Goal: Task Accomplishment & Management: Manage account settings

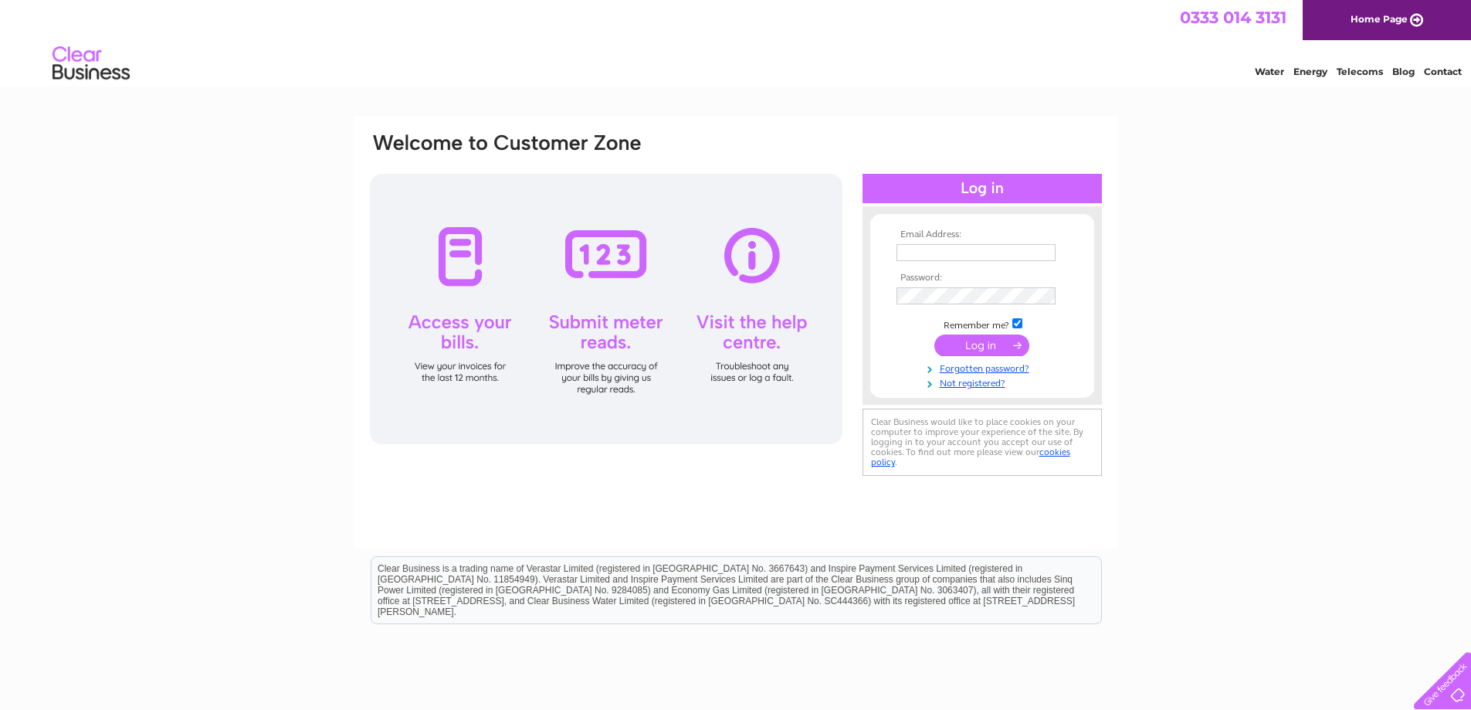
type input "secretary@bathandcountyclub.com"
click at [969, 354] on input "submit" at bounding box center [981, 345] width 95 height 22
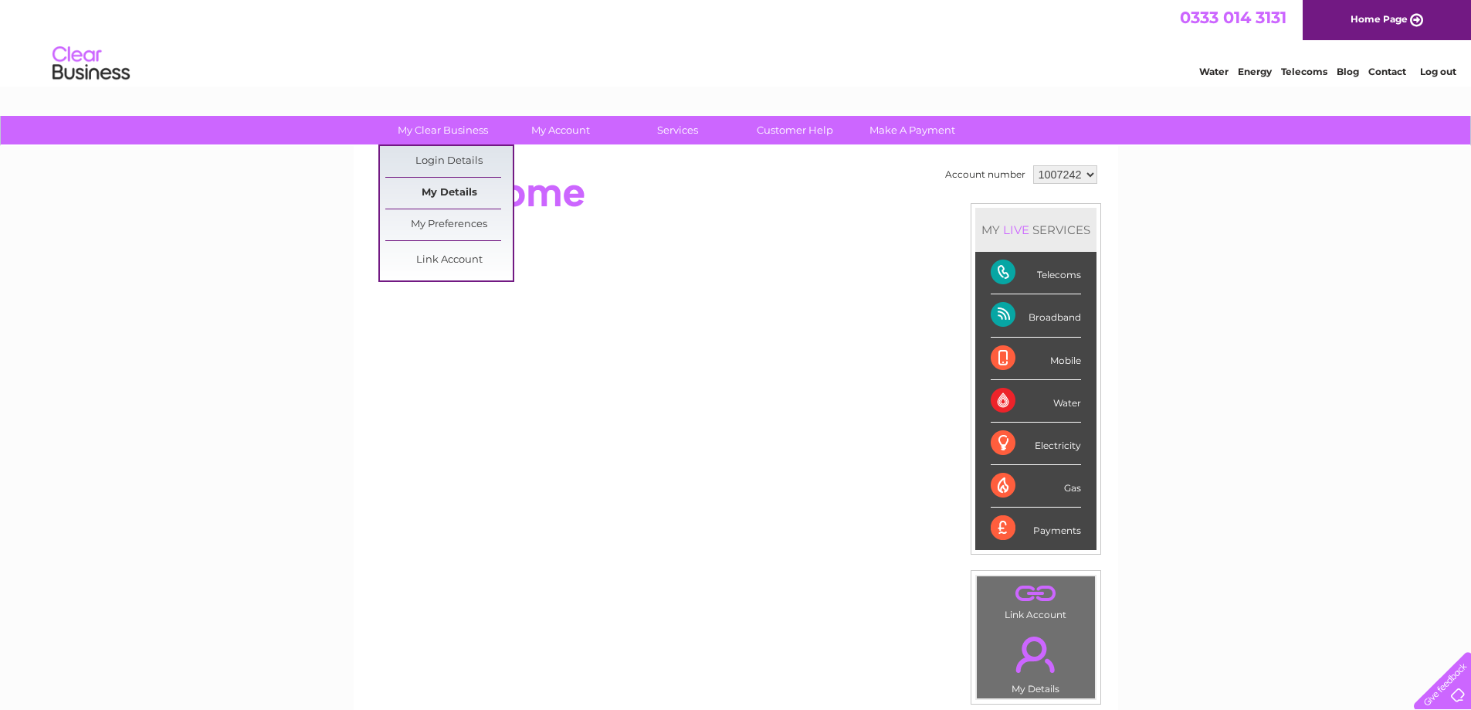
click at [442, 200] on link "My Details" at bounding box center [448, 193] width 127 height 31
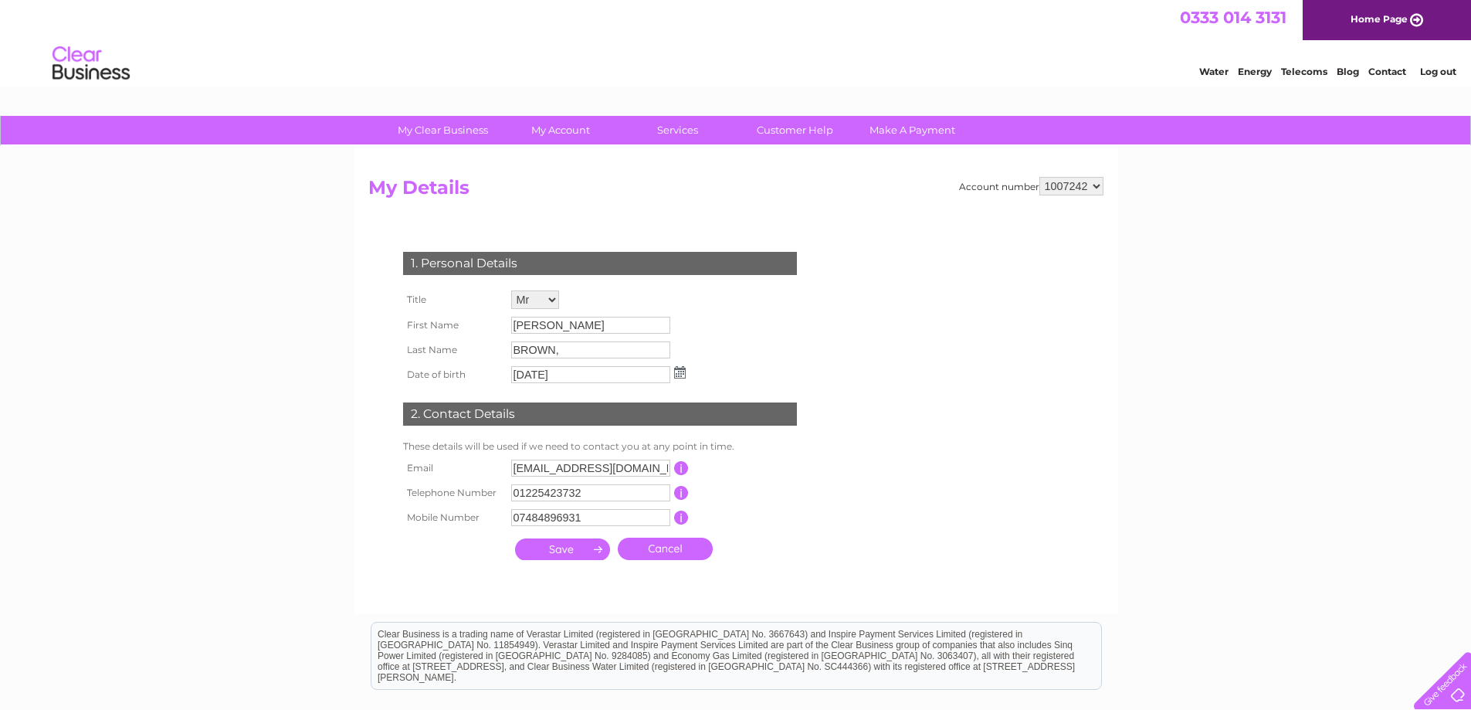
click at [1080, 190] on select "1007242" at bounding box center [1071, 186] width 64 height 19
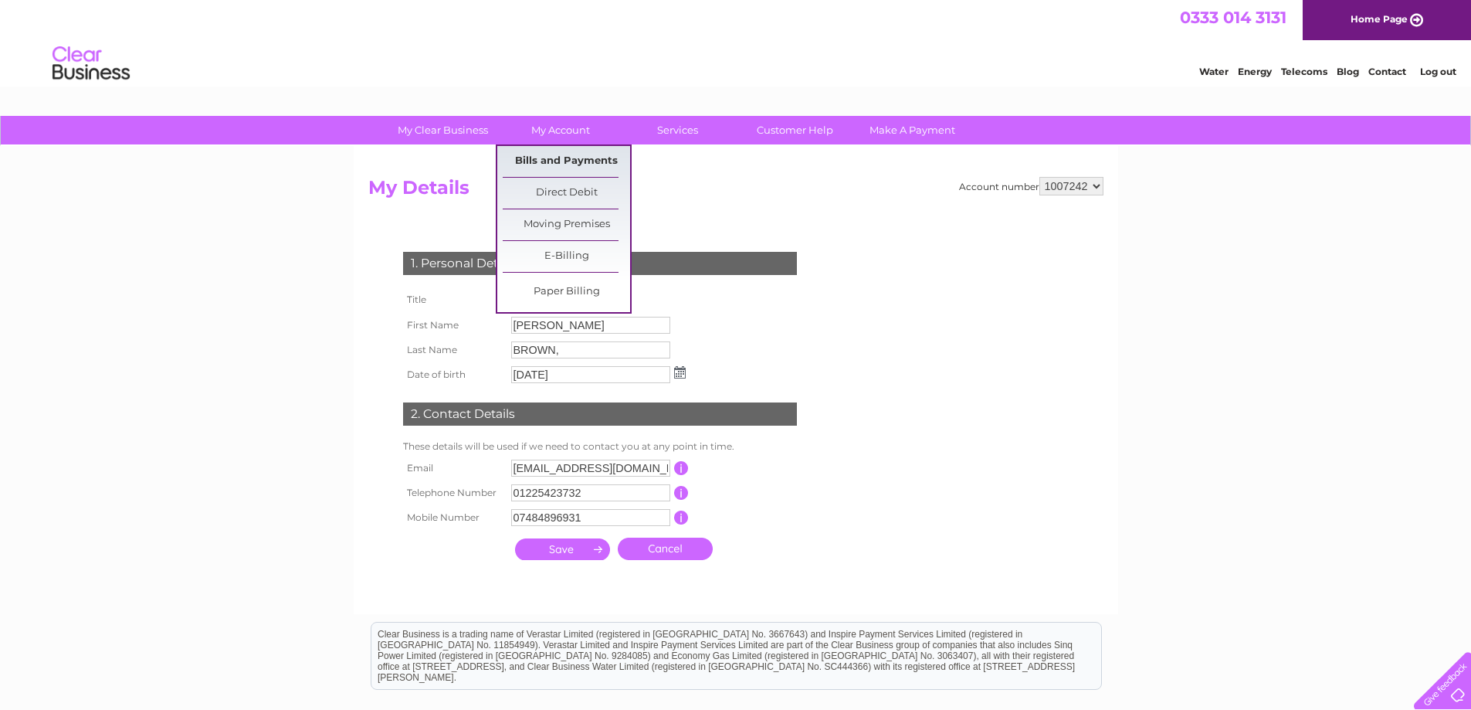
click at [554, 156] on link "Bills and Payments" at bounding box center [566, 161] width 127 height 31
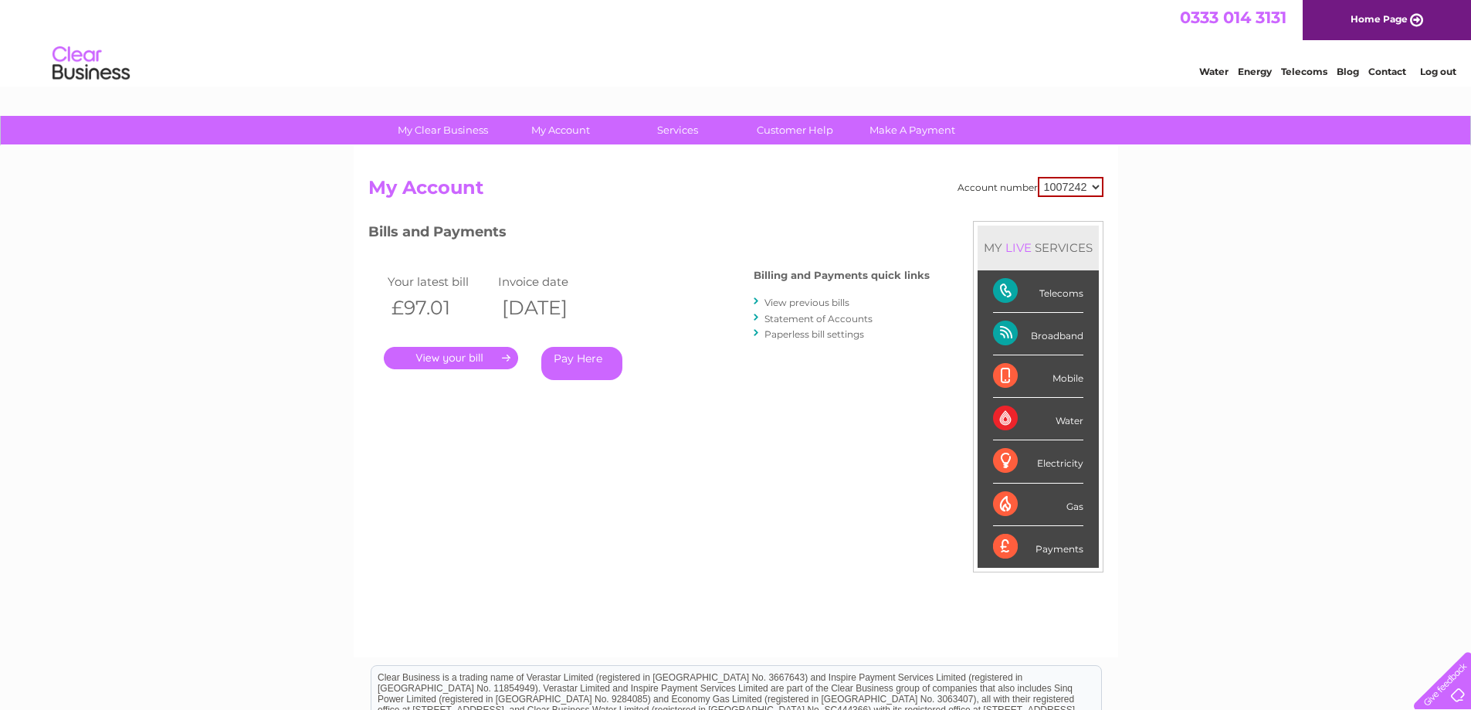
click at [459, 358] on link "." at bounding box center [451, 358] width 134 height 22
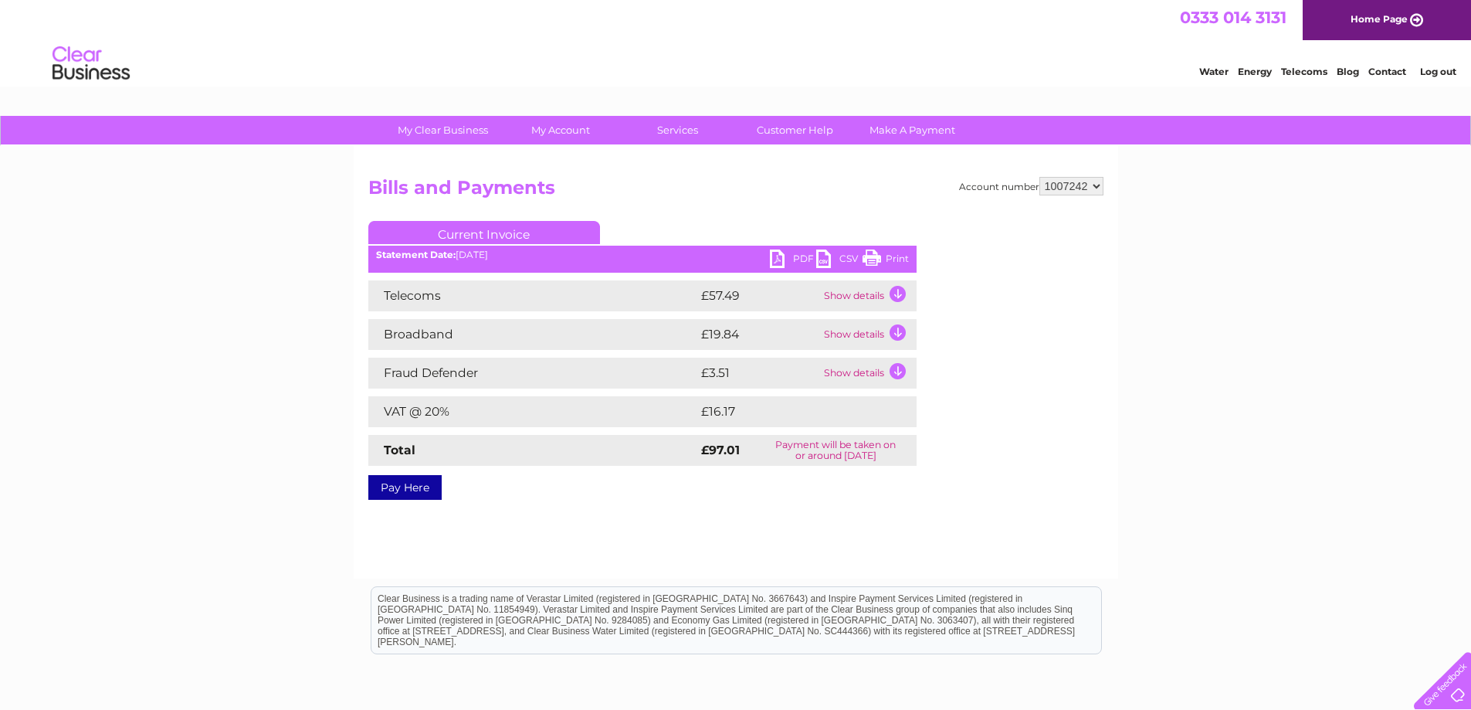
click at [788, 254] on link "PDF" at bounding box center [793, 260] width 46 height 22
click at [213, 249] on div "My Clear Business Login Details My Details My Preferences Link Account My Accou…" at bounding box center [735, 479] width 1471 height 727
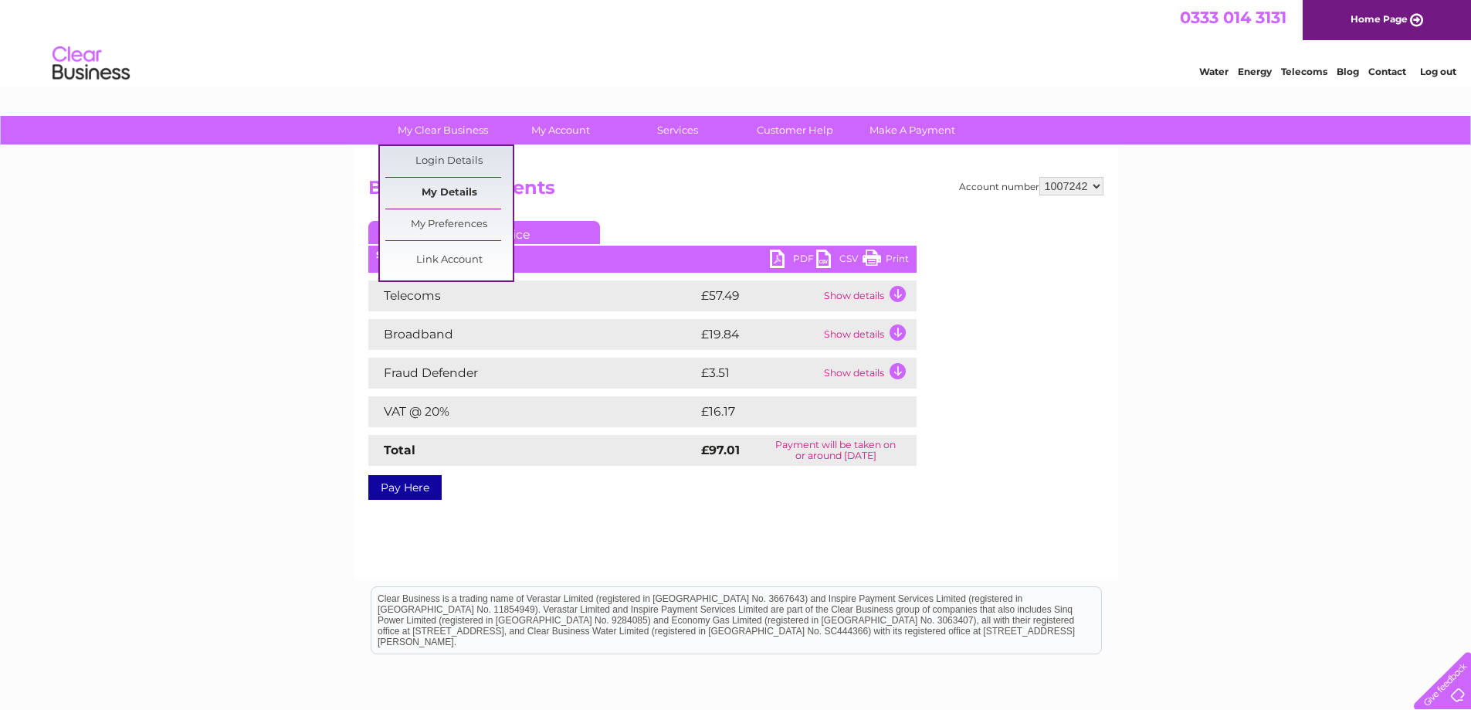
click at [419, 187] on link "My Details" at bounding box center [448, 193] width 127 height 31
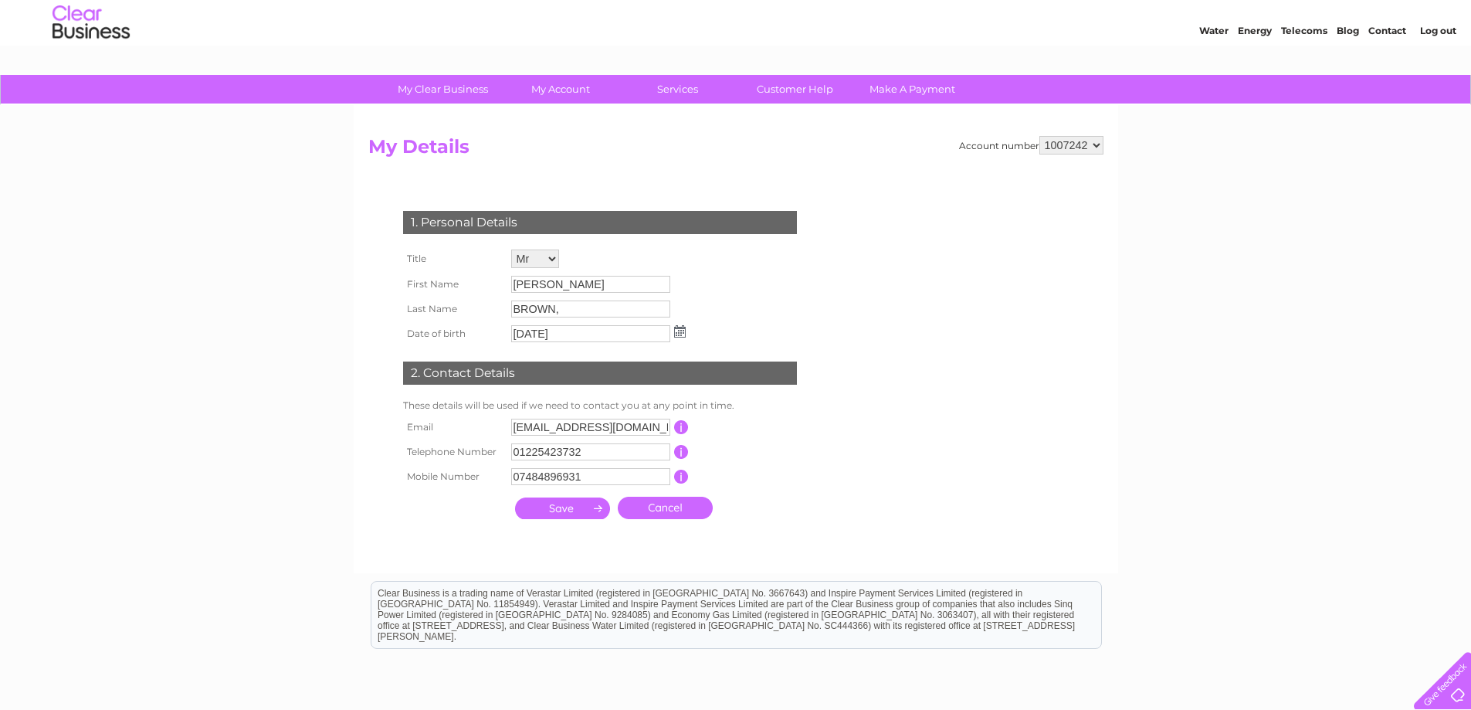
scroll to position [25, 0]
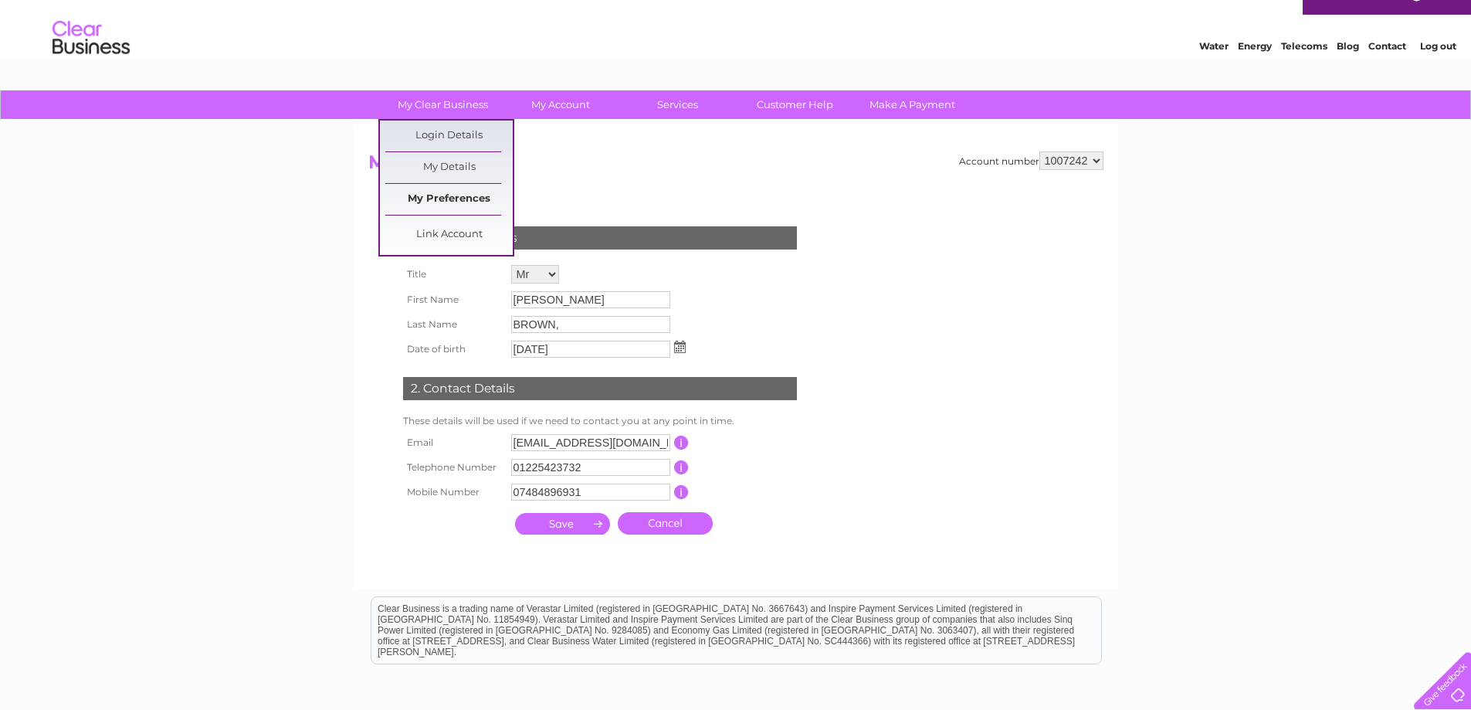
click at [431, 191] on link "My Preferences" at bounding box center [448, 199] width 127 height 31
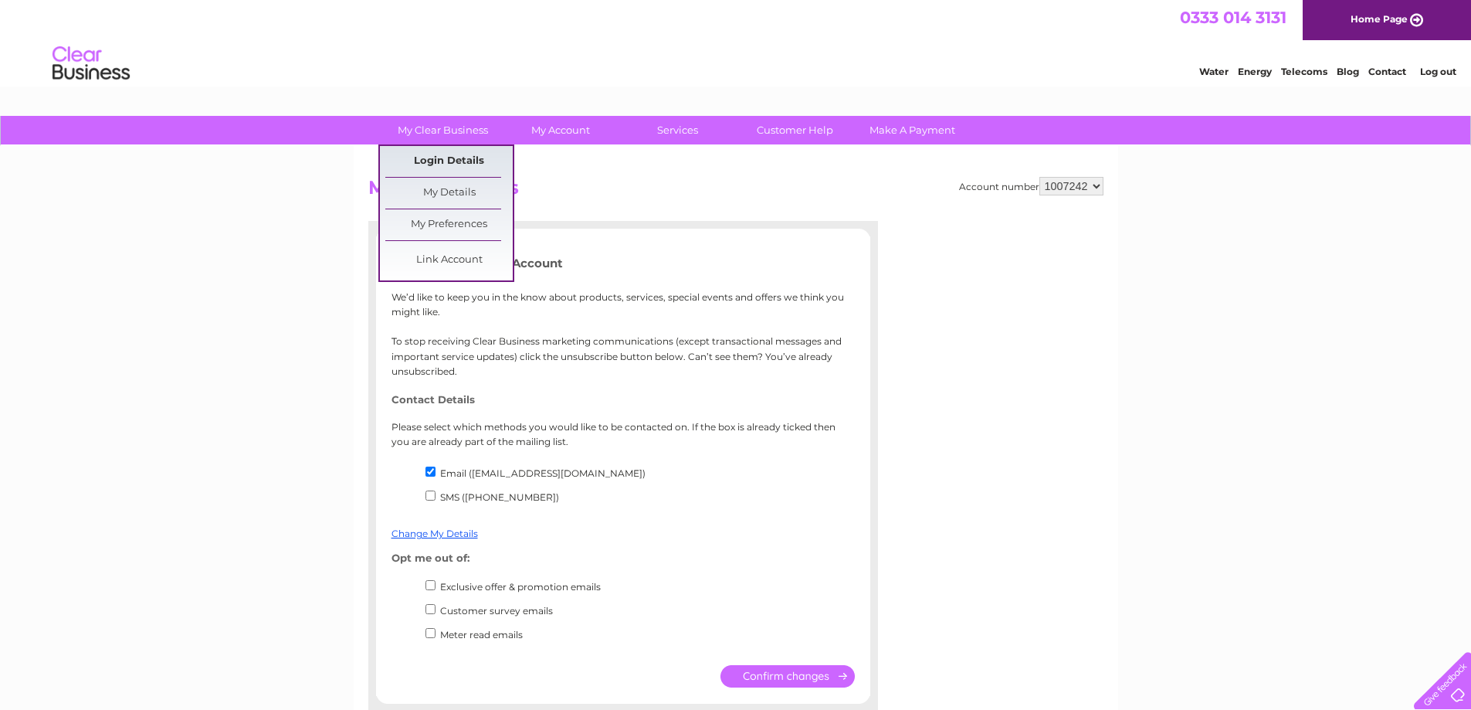
click at [420, 152] on link "Login Details" at bounding box center [448, 161] width 127 height 31
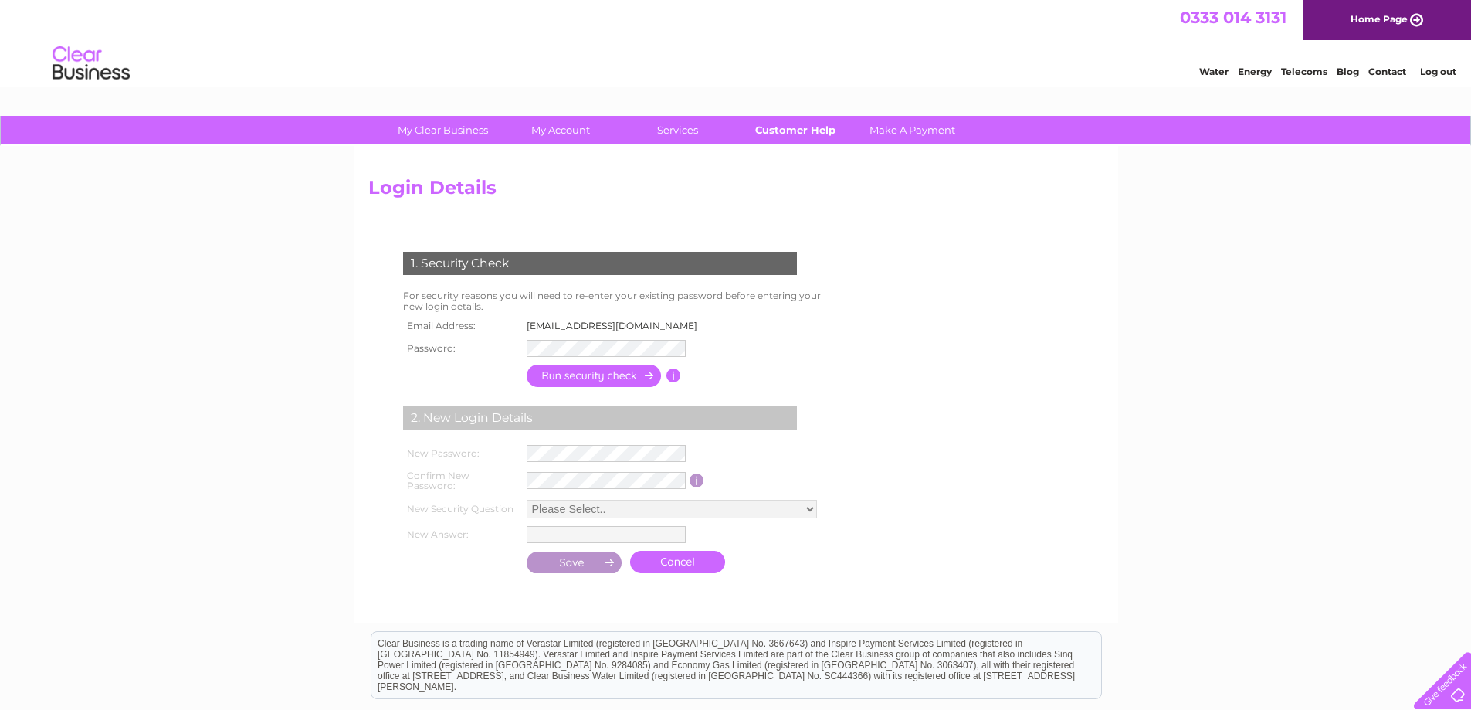
click at [786, 124] on link "Customer Help" at bounding box center [794, 130] width 127 height 29
